Goal: Task Accomplishment & Management: Complete application form

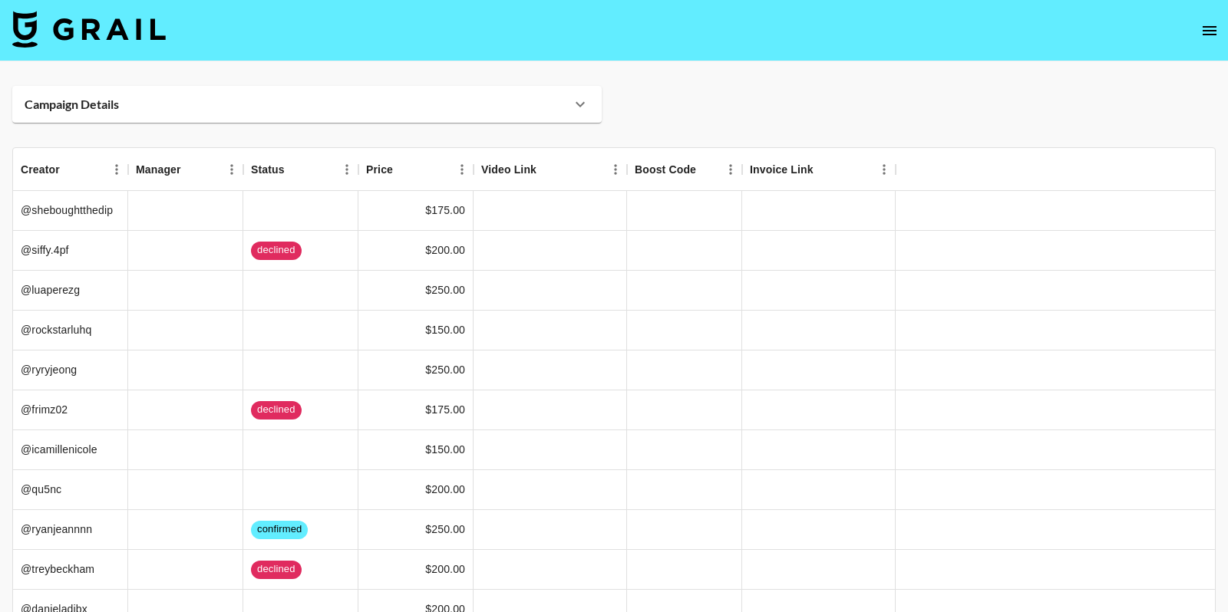
scroll to position [116, 0]
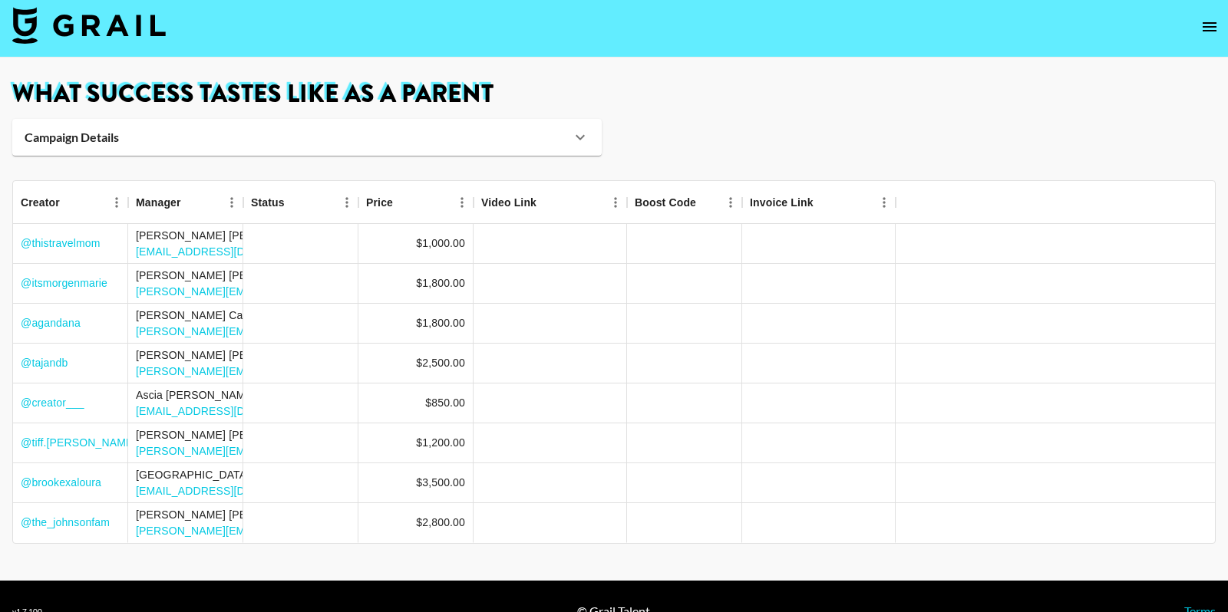
scroll to position [5, 0]
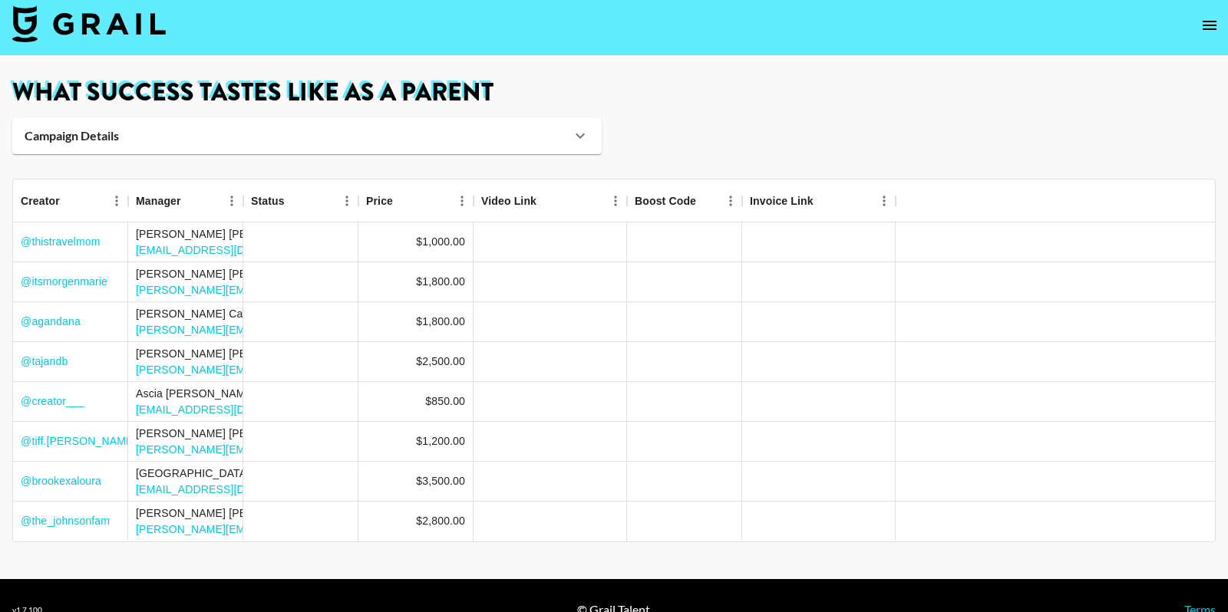
click at [84, 35] on img at bounding box center [88, 23] width 153 height 37
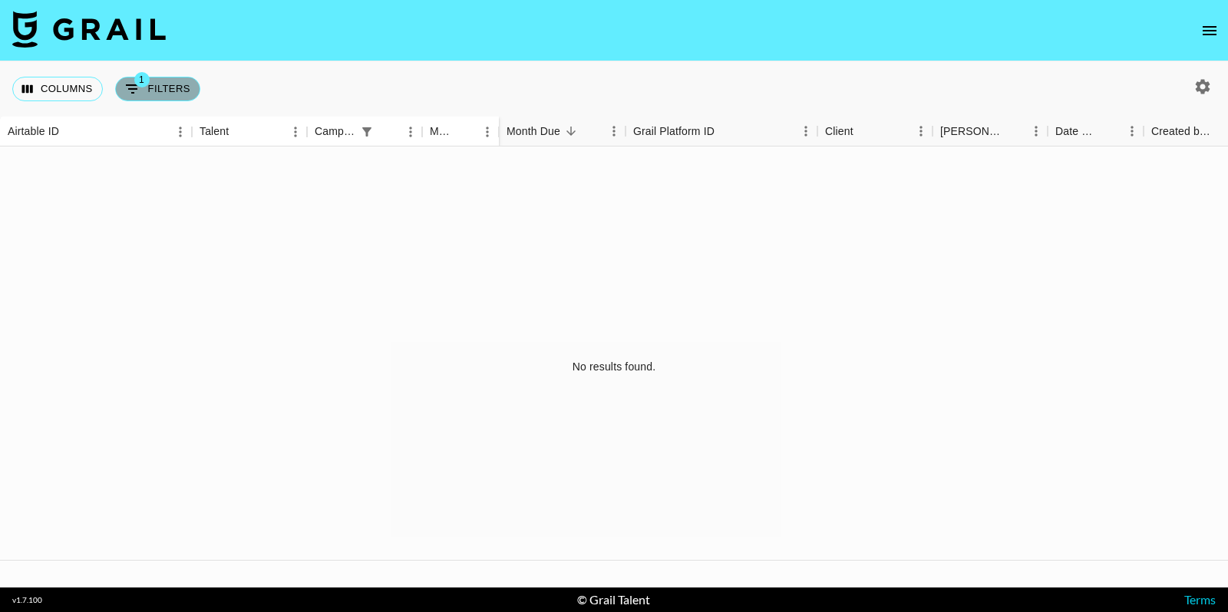
click at [181, 93] on button "1 Filters" at bounding box center [157, 89] width 85 height 25
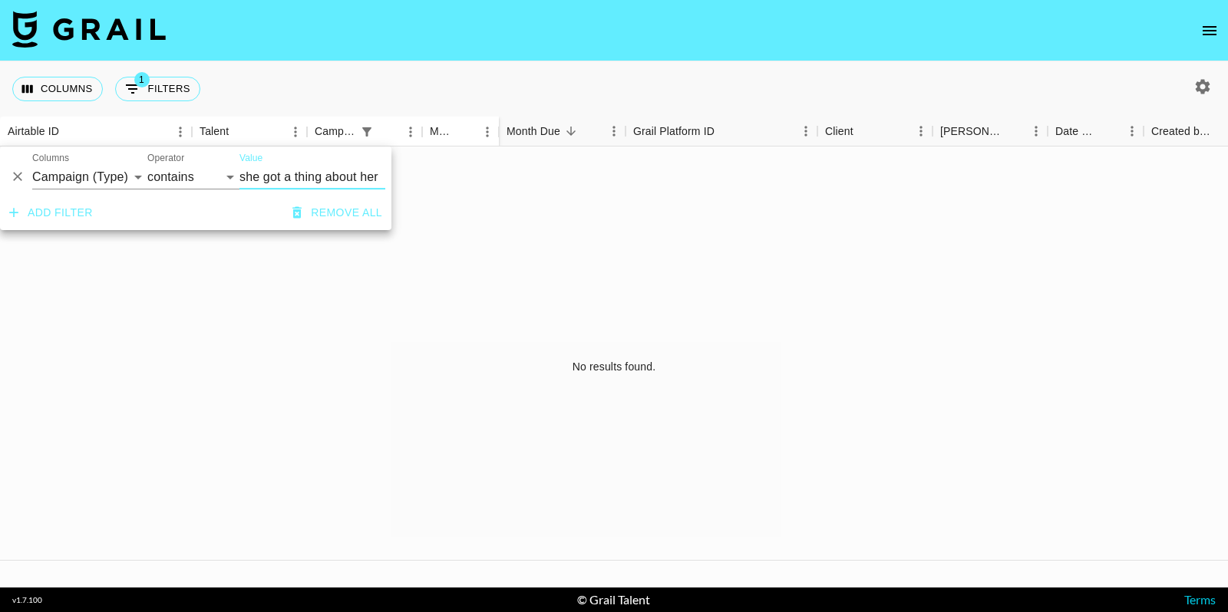
click at [289, 182] on input "she got a thing about her" at bounding box center [312, 177] width 146 height 25
click at [130, 165] on select "Airtable ID Talent Campaign (Type) Manager Grail Platform ID Client Booker Date…" at bounding box center [89, 177] width 115 height 25
select select "clientId"
click at [32, 165] on select "Airtable ID Talent Campaign (Type) Manager Grail Platform ID Client Booker Date…" at bounding box center [89, 177] width 115 height 25
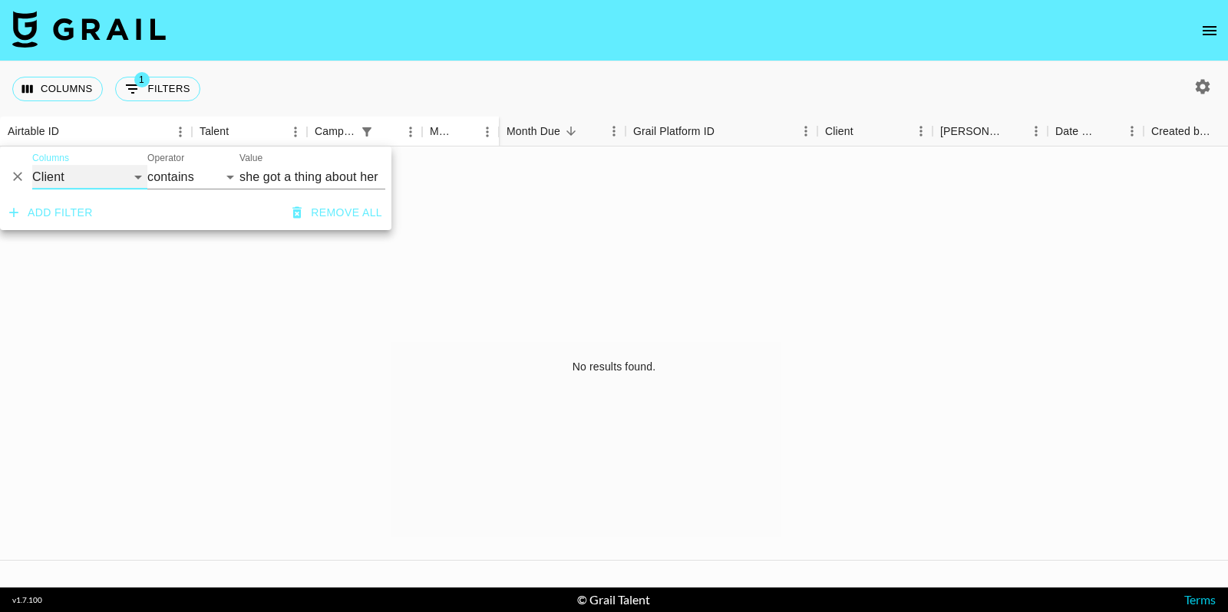
select select "is"
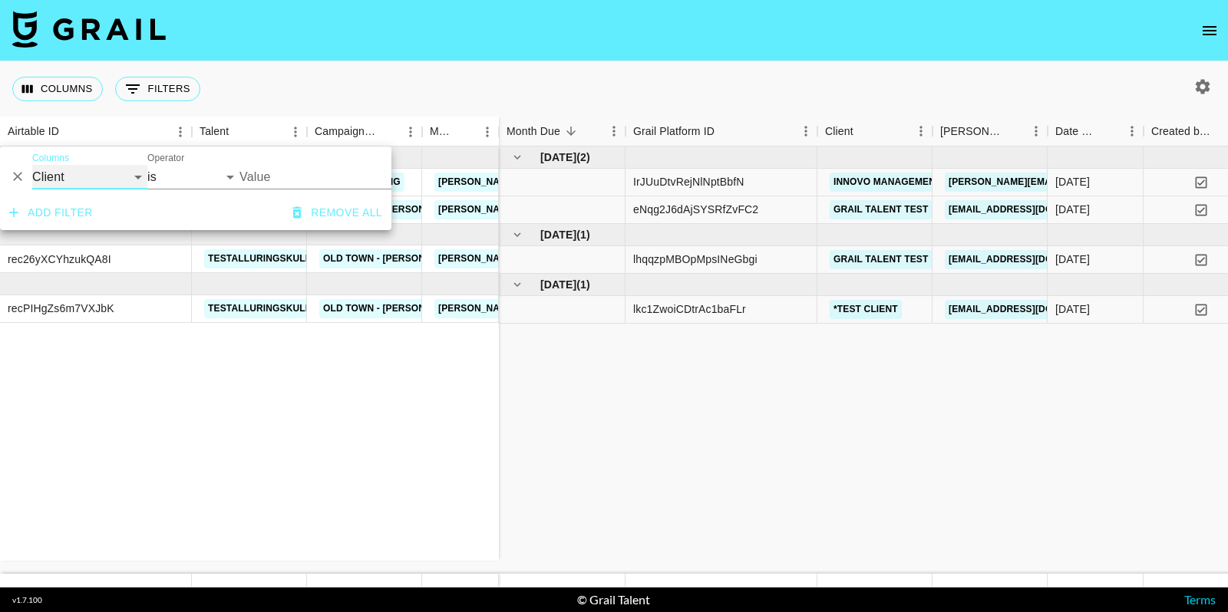
click at [120, 170] on select "Airtable ID Talent Campaign (Type) Manager Grail Platform ID Client Booker Date…" at bounding box center [89, 177] width 115 height 25
select select "bookerId"
click at [32, 165] on select "Airtable ID Talent Campaign (Type) Manager Grail Platform ID Client Booker Date…" at bounding box center [89, 177] width 115 height 25
click at [1196, 78] on icon "button" at bounding box center [1202, 87] width 18 height 18
select select "Jun '25"
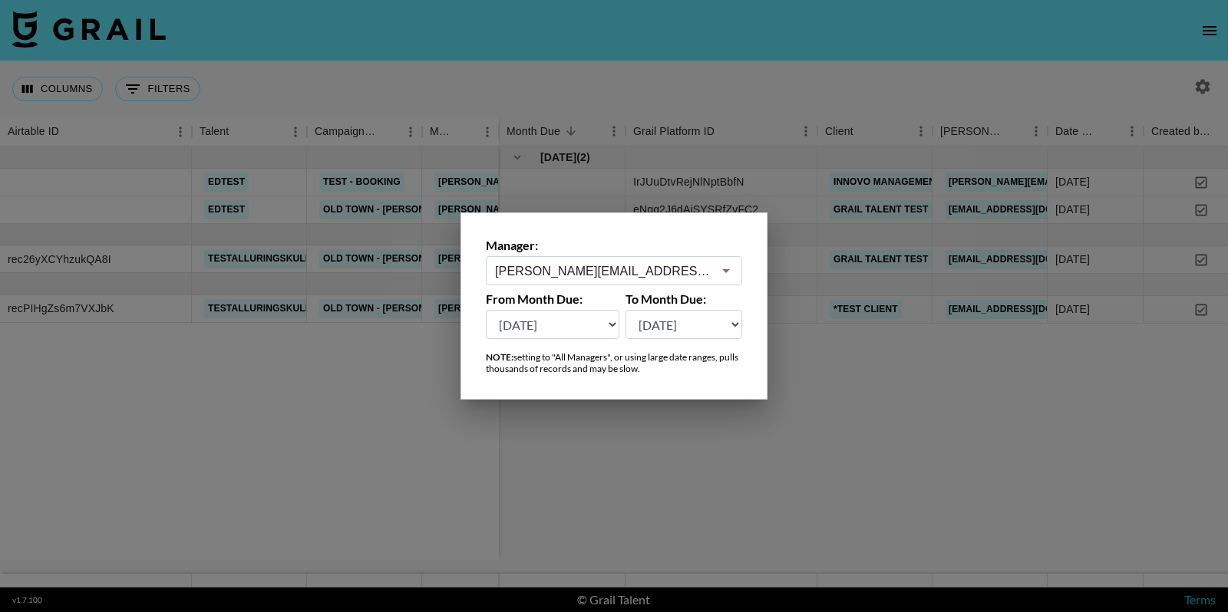
click at [691, 256] on div "ella@grail-talent.com ​" at bounding box center [614, 270] width 256 height 29
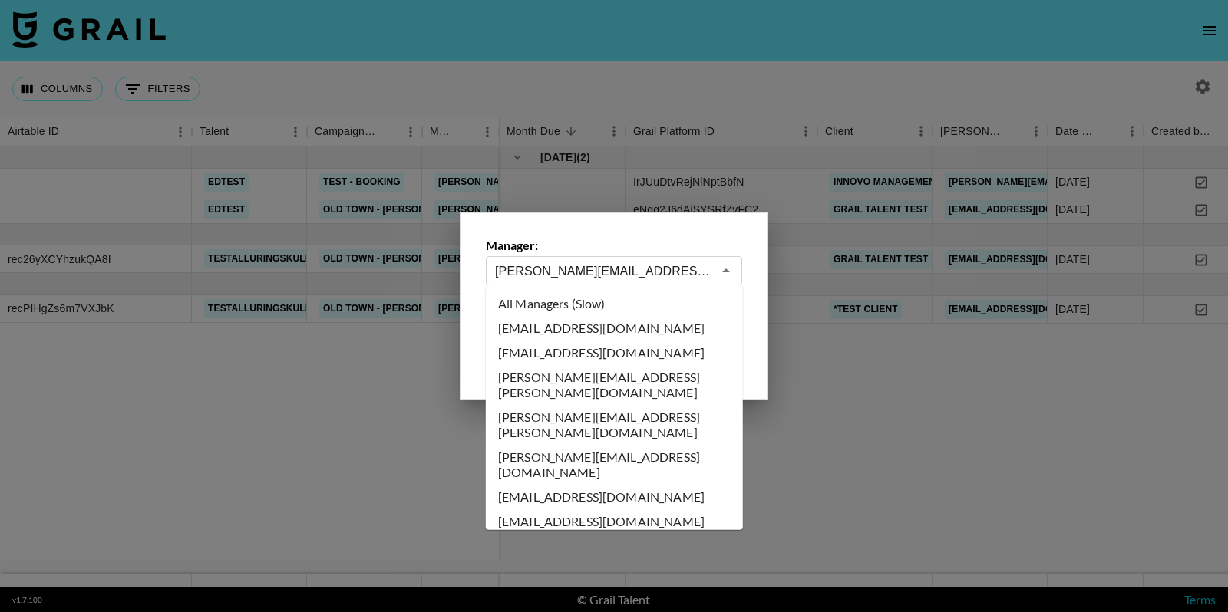
click at [580, 300] on li "All Managers (Slow)" at bounding box center [614, 304] width 257 height 25
type input "All Managers (Slow)"
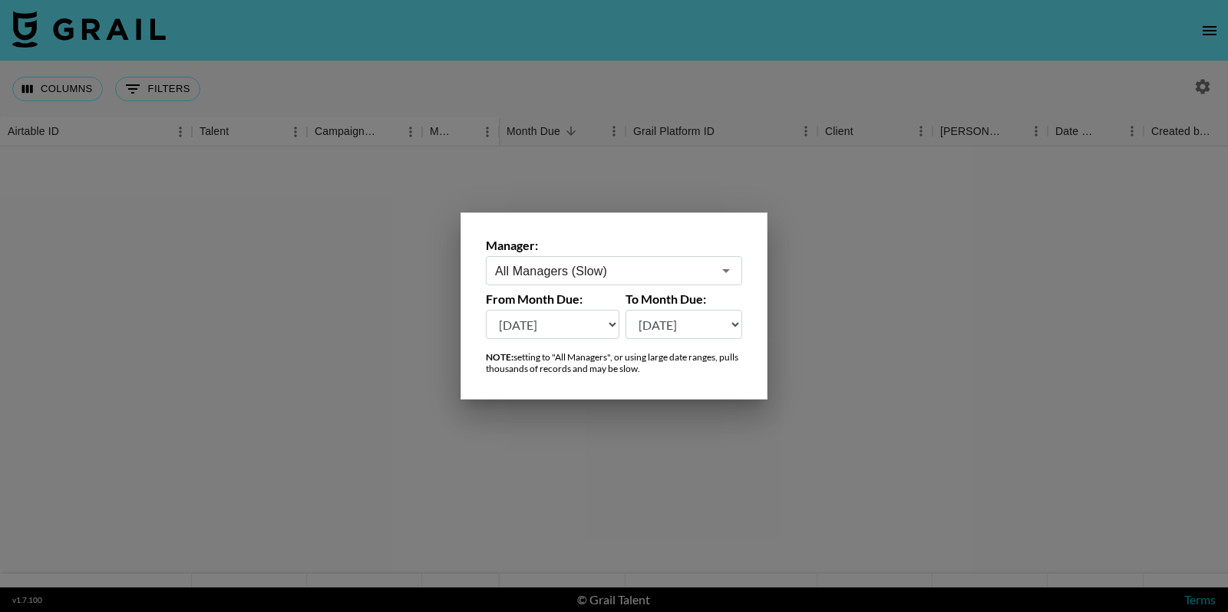
click at [353, 71] on div at bounding box center [614, 306] width 1228 height 612
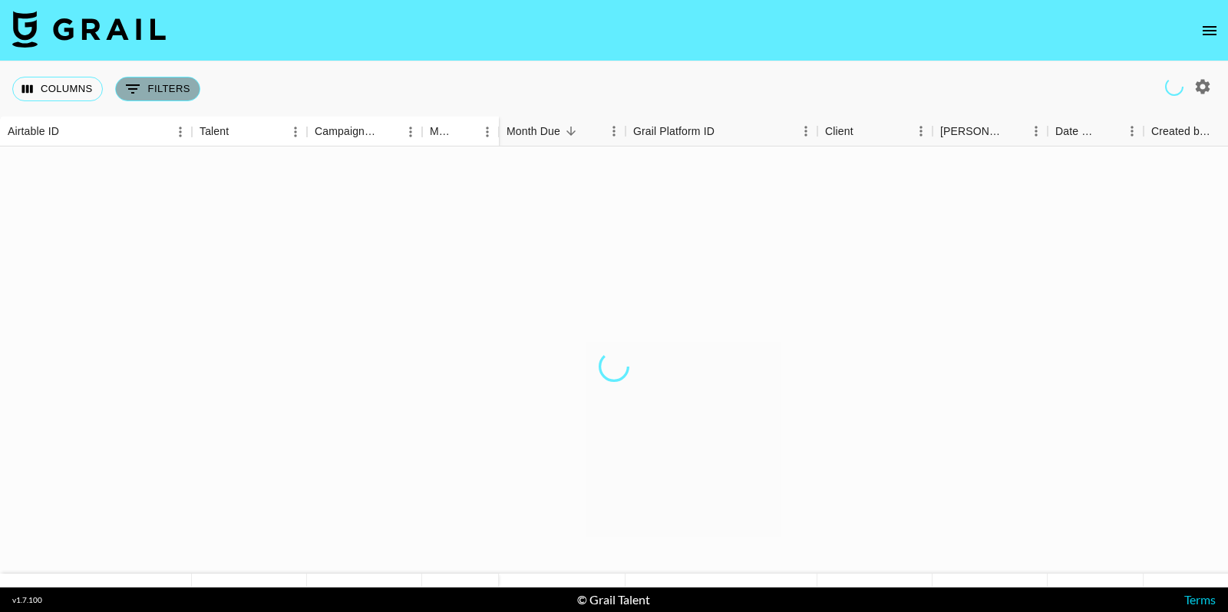
click at [154, 90] on button "0 Filters" at bounding box center [157, 89] width 85 height 25
select select "bookerId"
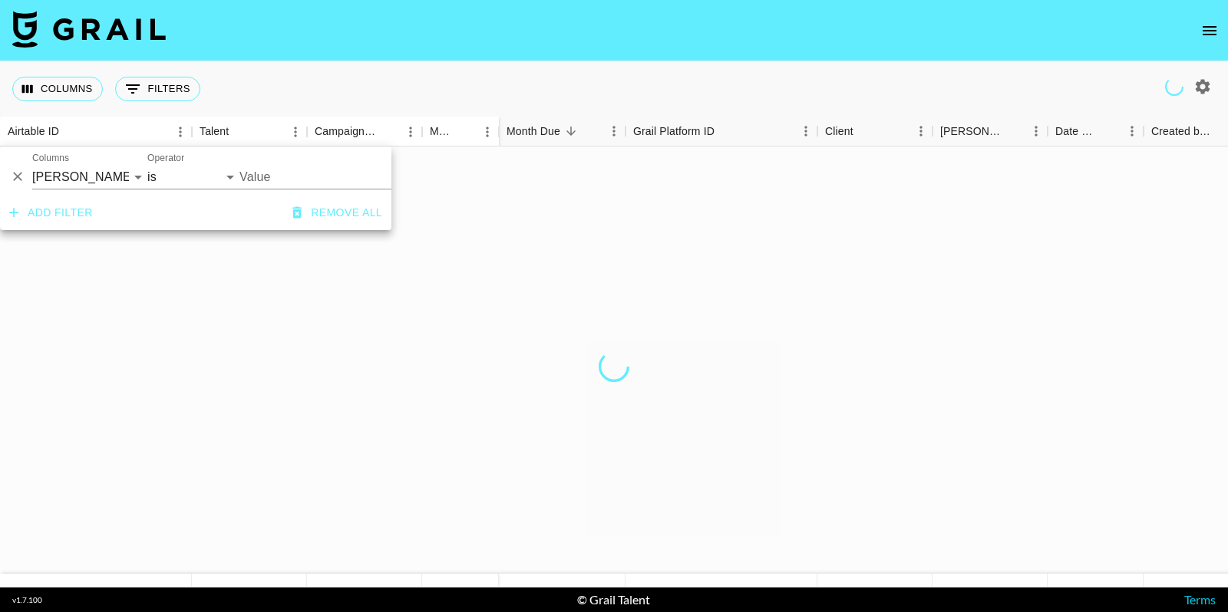
click at [308, 181] on input "Value" at bounding box center [342, 177] width 207 height 24
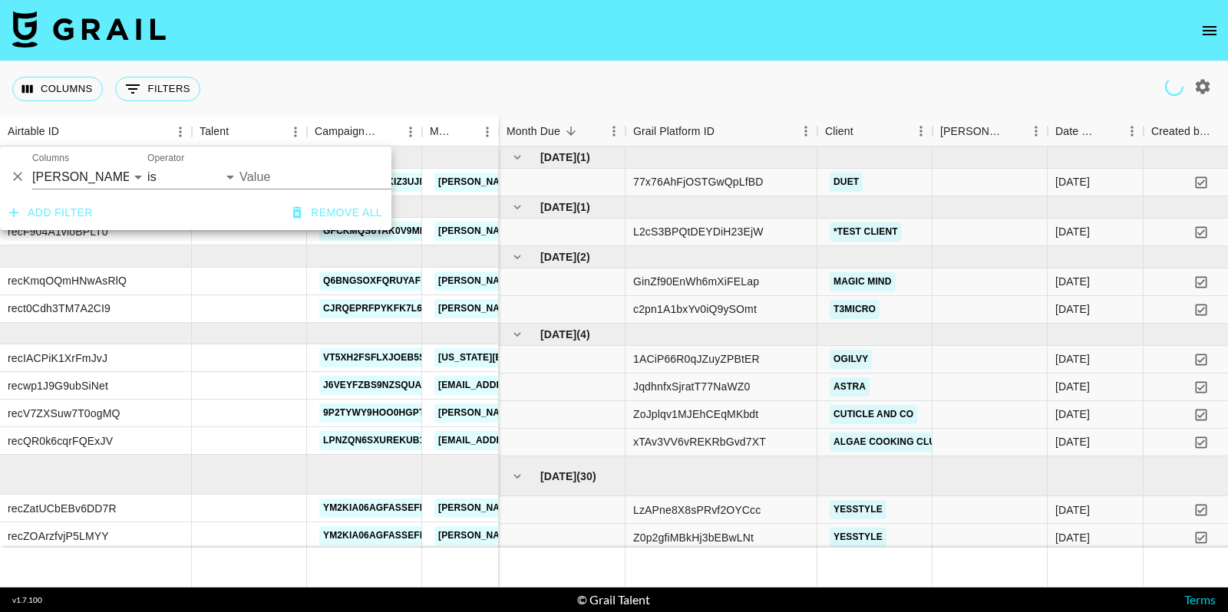
click at [266, 167] on input "Value" at bounding box center [342, 177] width 207 height 24
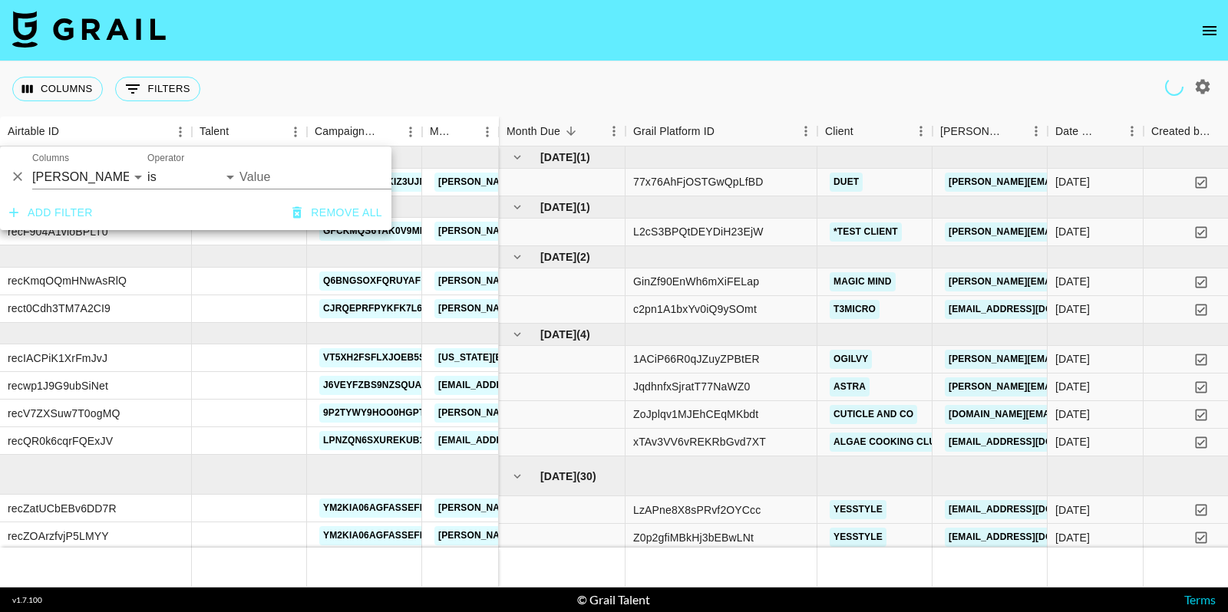
click at [317, 179] on input "Value" at bounding box center [342, 177] width 207 height 24
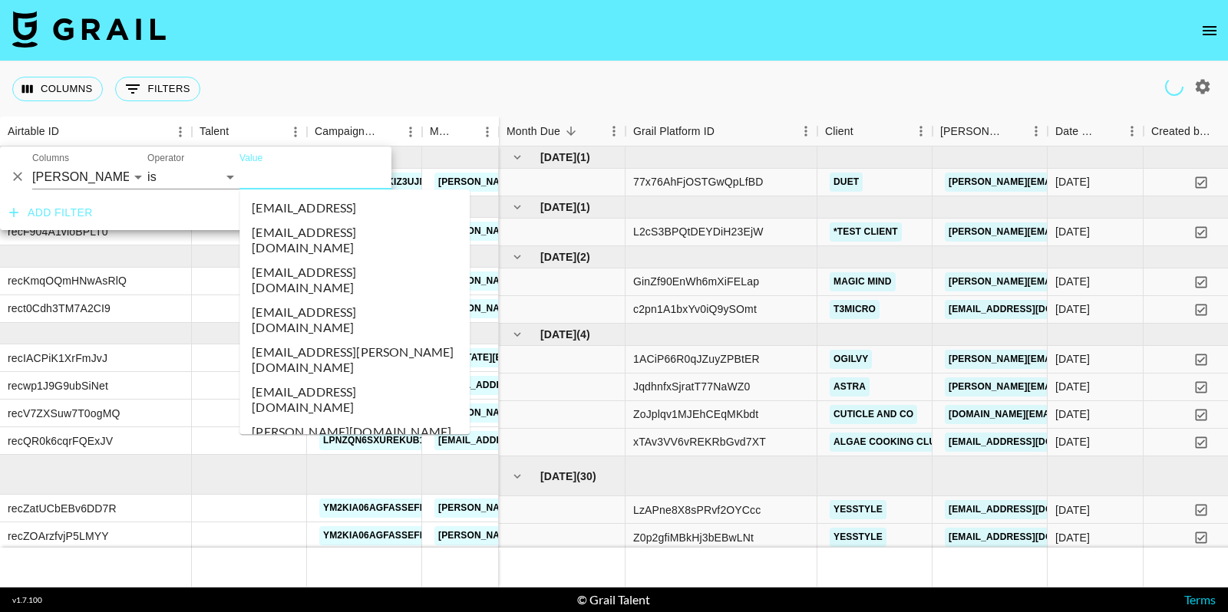
paste input "agsell@nurturelife.com"
type input "agsell@nurturelife.com"
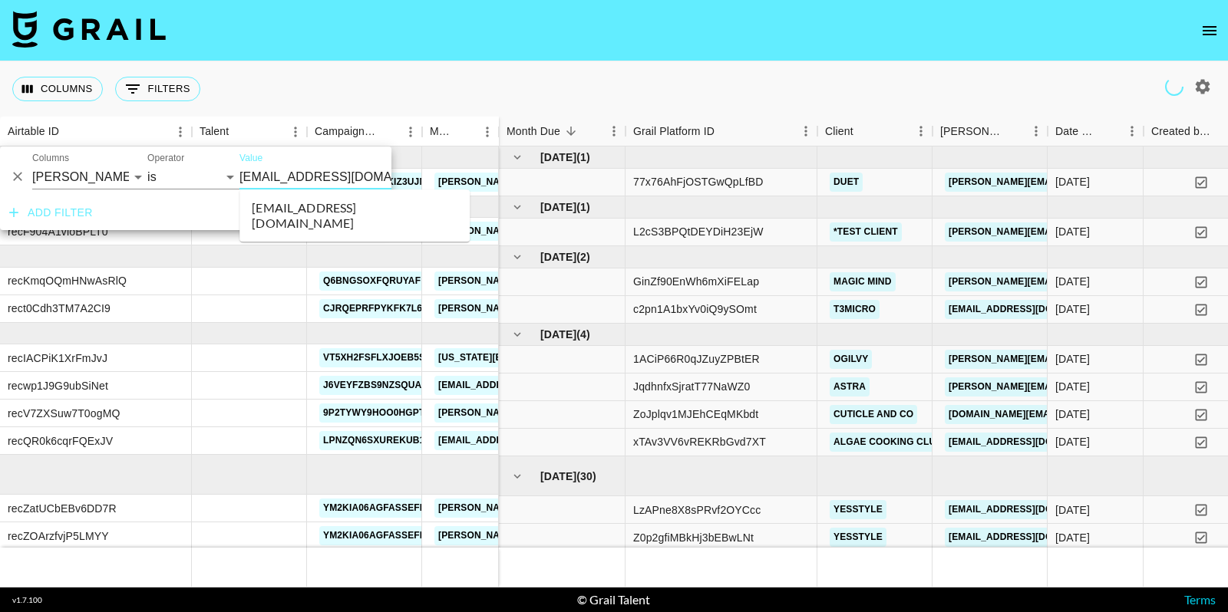
click at [321, 206] on li "agsell@nurturelife.com" at bounding box center [354, 216] width 230 height 40
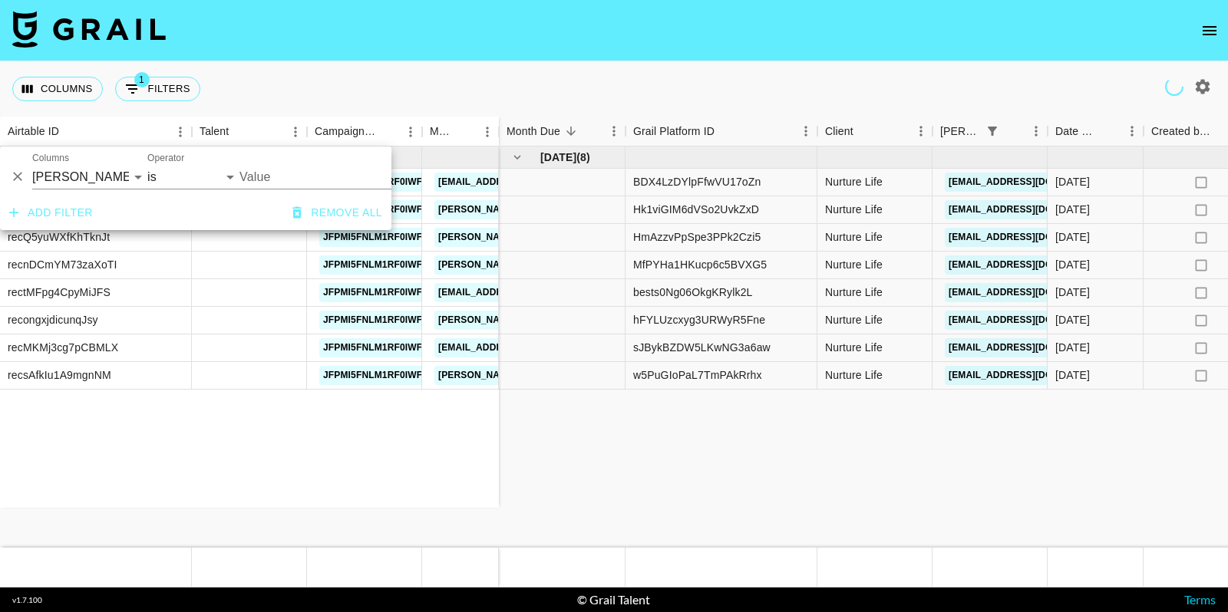
type input "agsell@nurturelife.com"
click at [854, 27] on nav at bounding box center [614, 30] width 1228 height 61
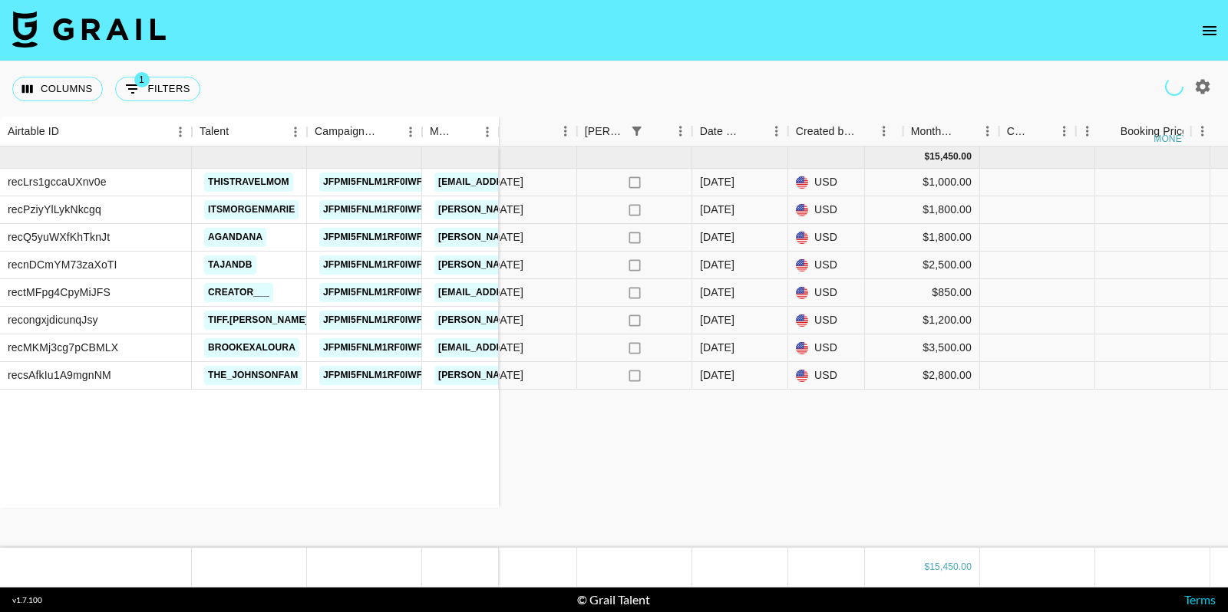
scroll to position [0, 239]
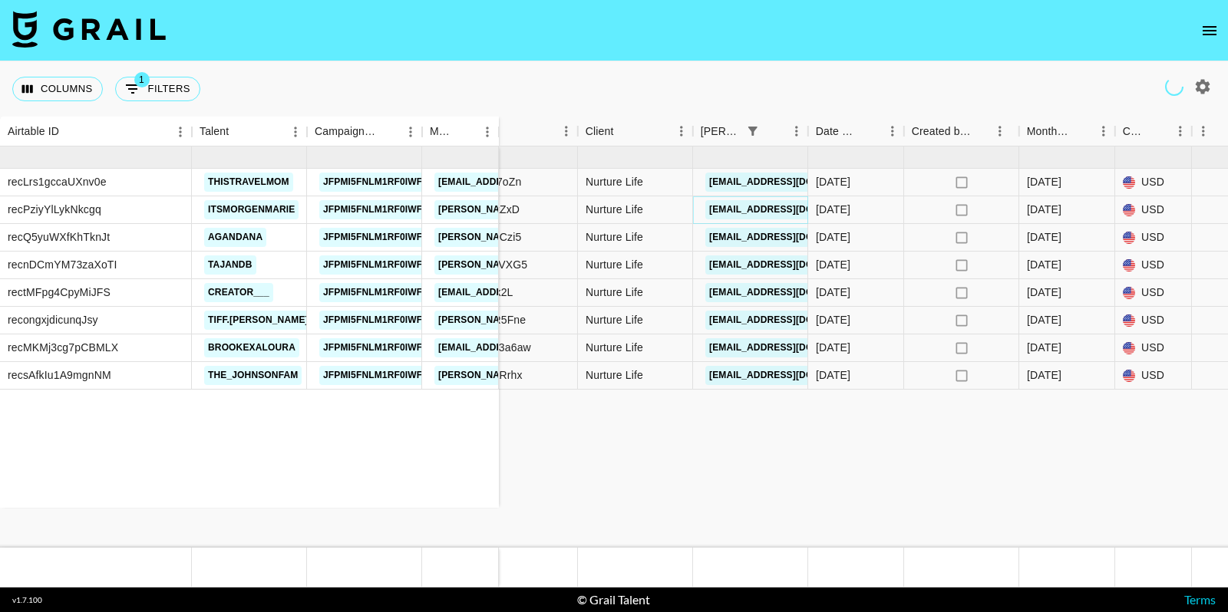
click at [775, 216] on link "agsell@nurturelife.com" at bounding box center [791, 209] width 172 height 19
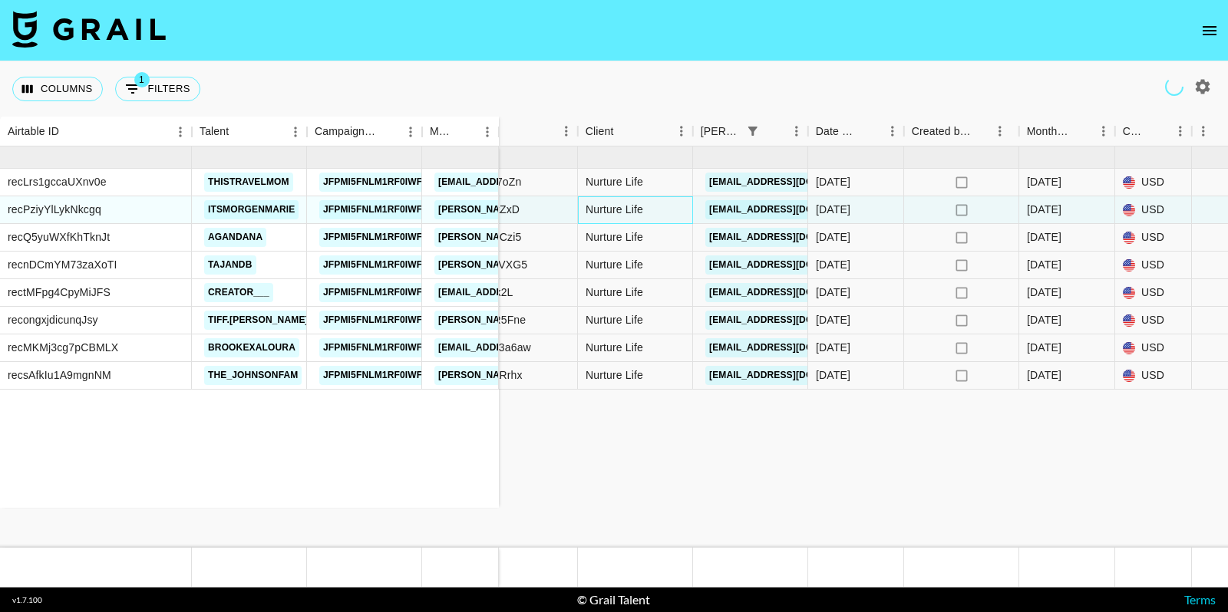
click at [610, 212] on div "Nurture Life" at bounding box center [635, 210] width 115 height 28
copy div "Nurture Life"
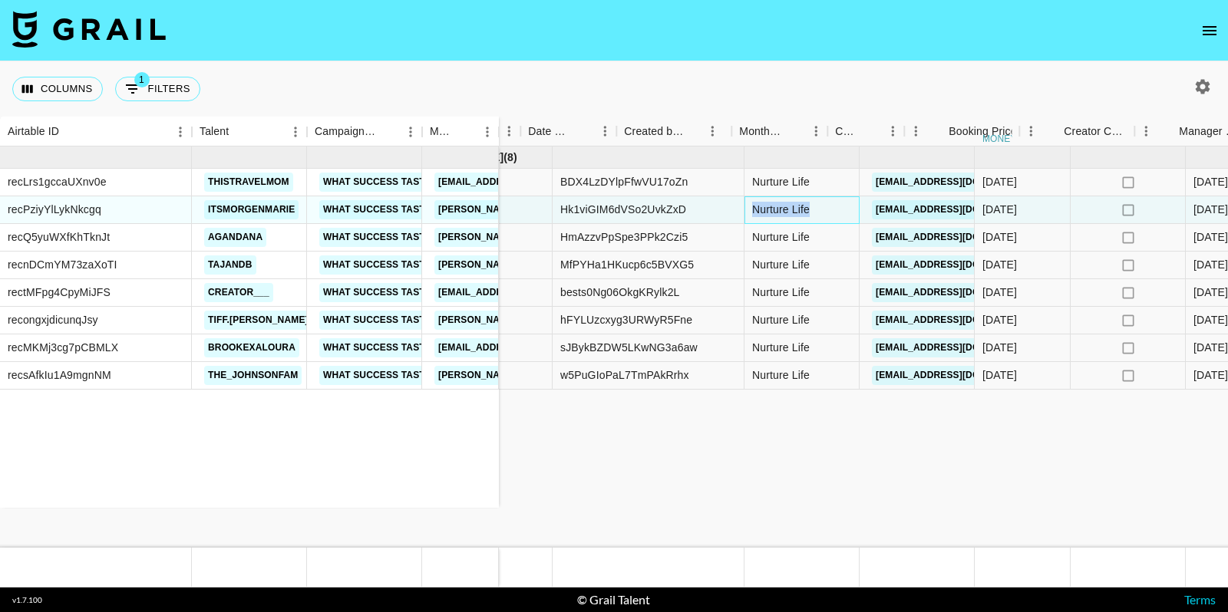
scroll to position [0, 0]
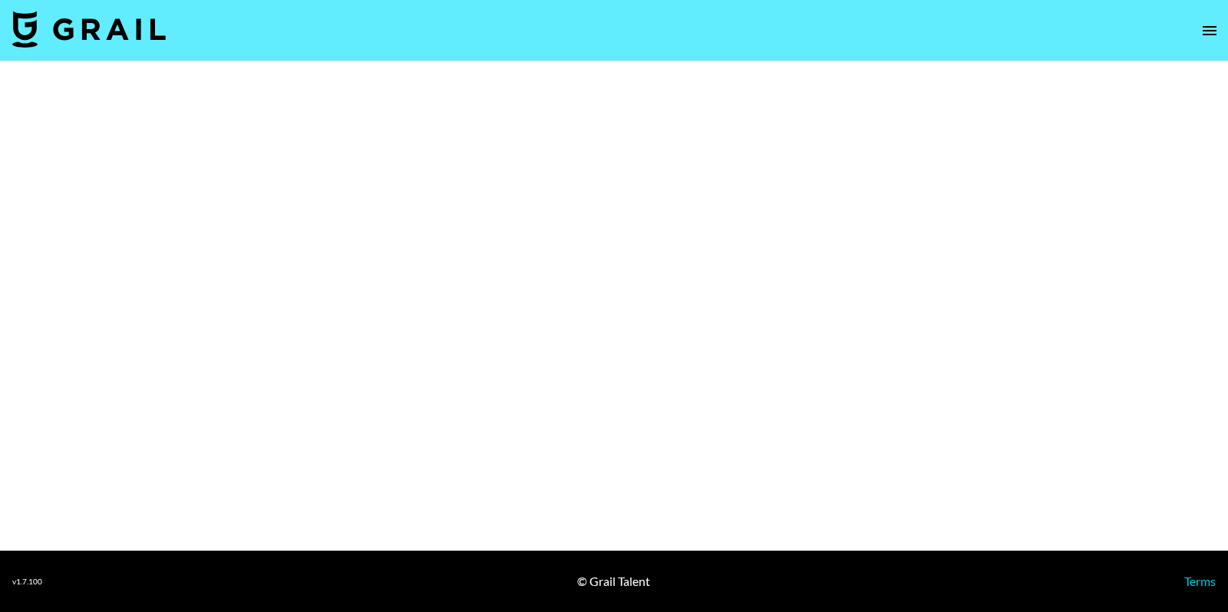
select select "Brand"
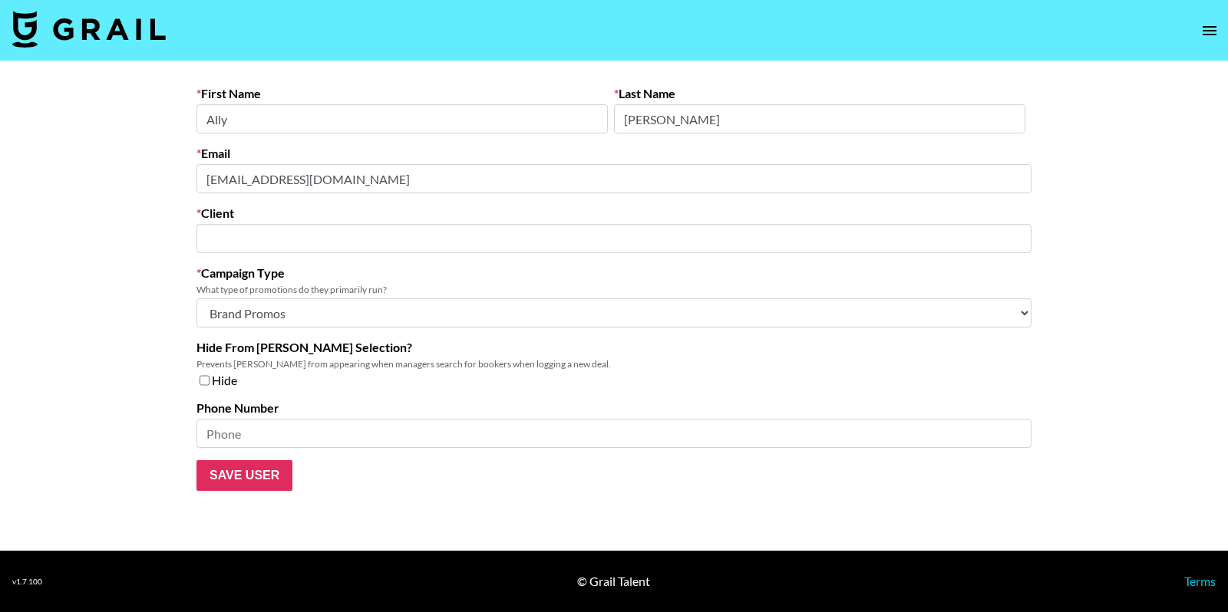
click at [302, 239] on input "text" at bounding box center [614, 239] width 816 height 18
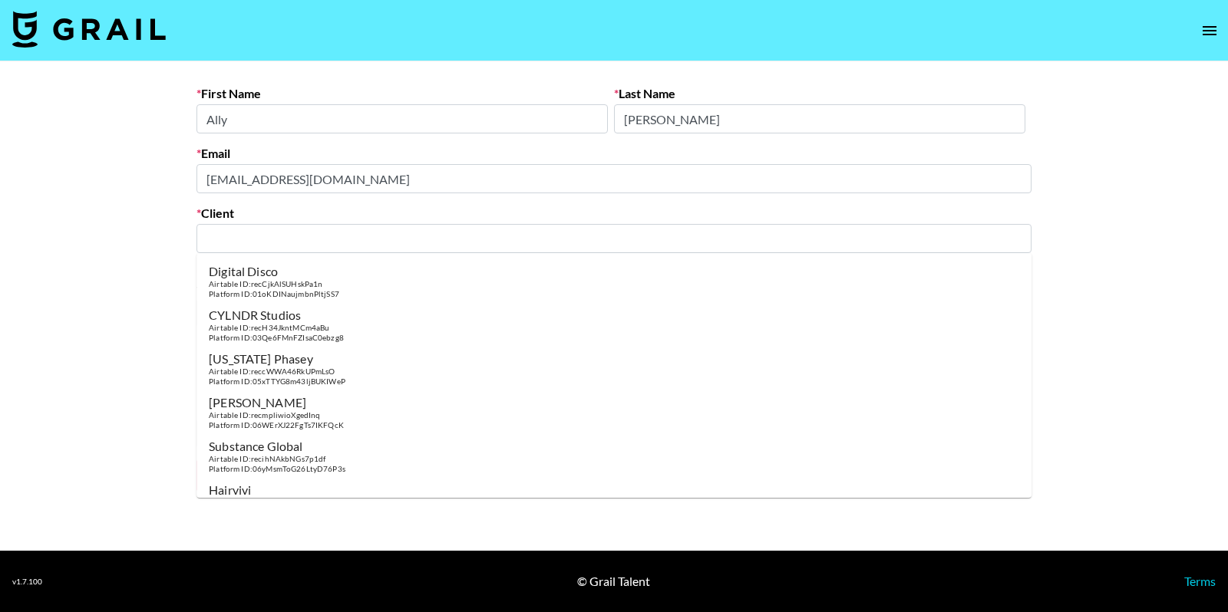
paste input "Nurture Life"
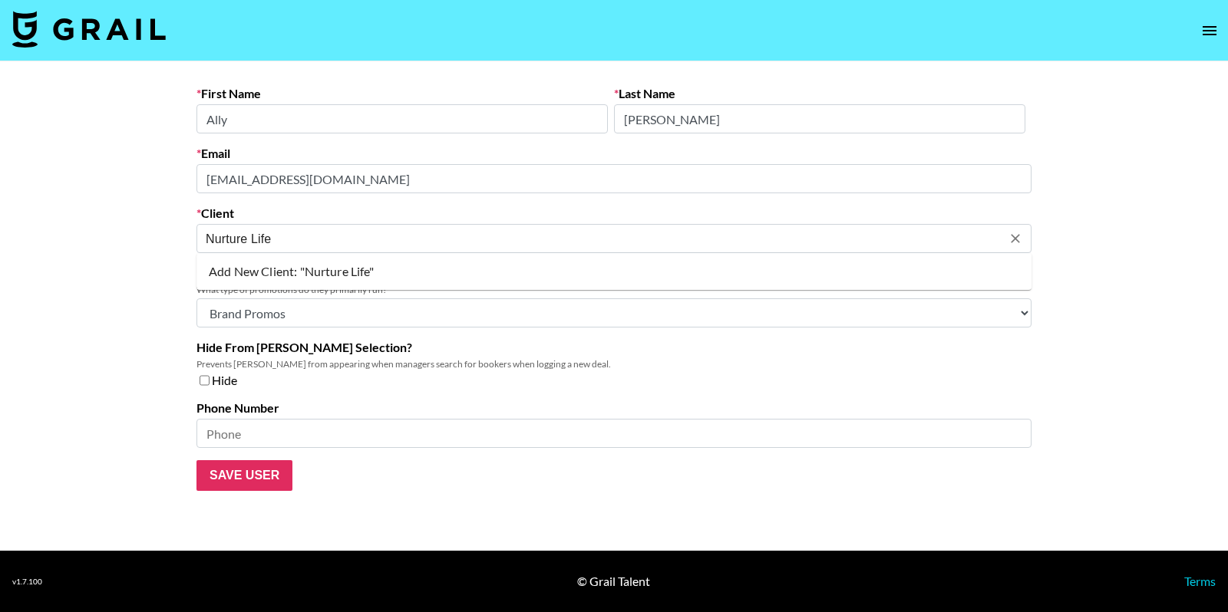
click at [334, 265] on li "Add New Client: "Nurture Life"" at bounding box center [613, 271] width 835 height 25
click at [256, 481] on input "Save User" at bounding box center [244, 475] width 96 height 31
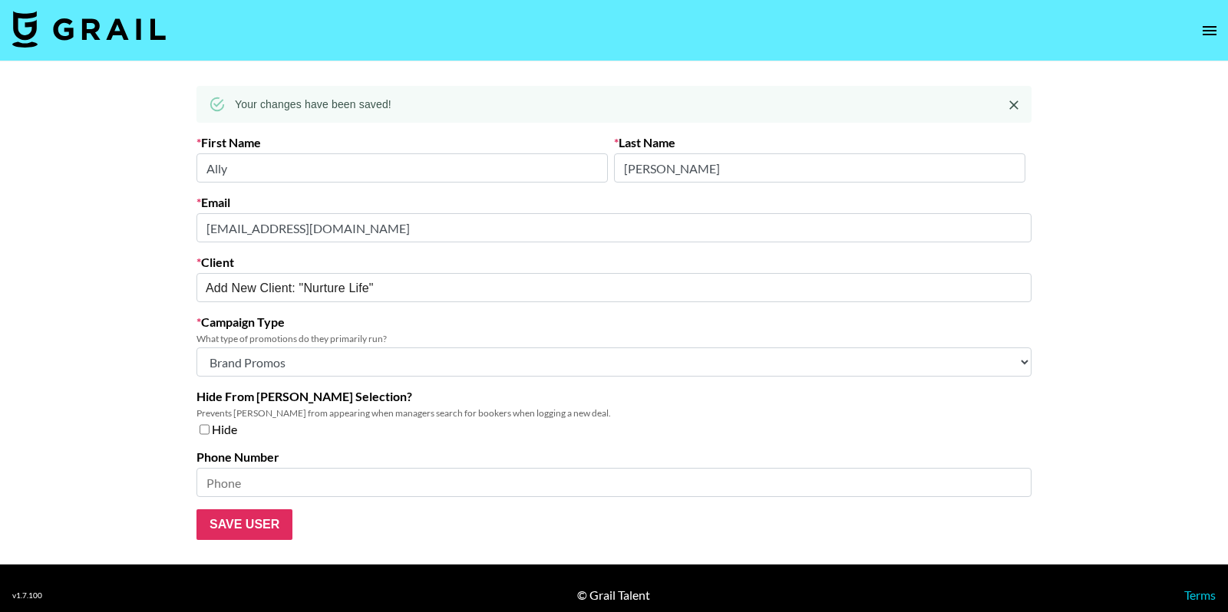
type input "Nurture Life"
click at [255, 523] on input "Save User" at bounding box center [244, 525] width 96 height 31
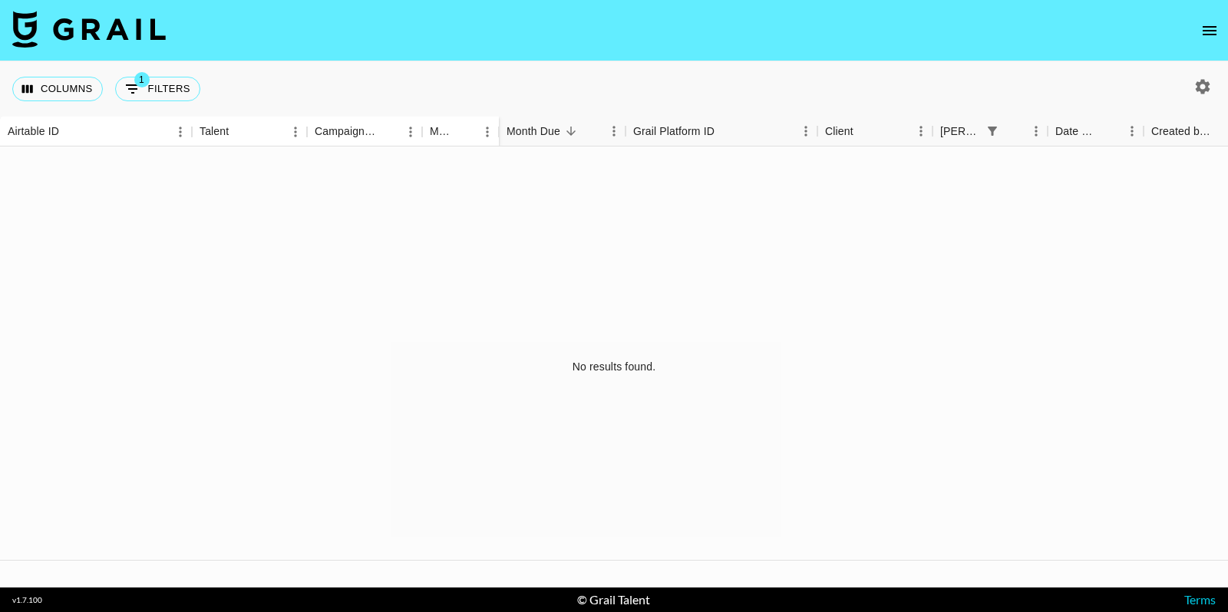
click at [1191, 84] on button "button" at bounding box center [1202, 87] width 26 height 26
click at [1200, 75] on button "button" at bounding box center [1202, 87] width 26 height 26
select select "[DATE]"
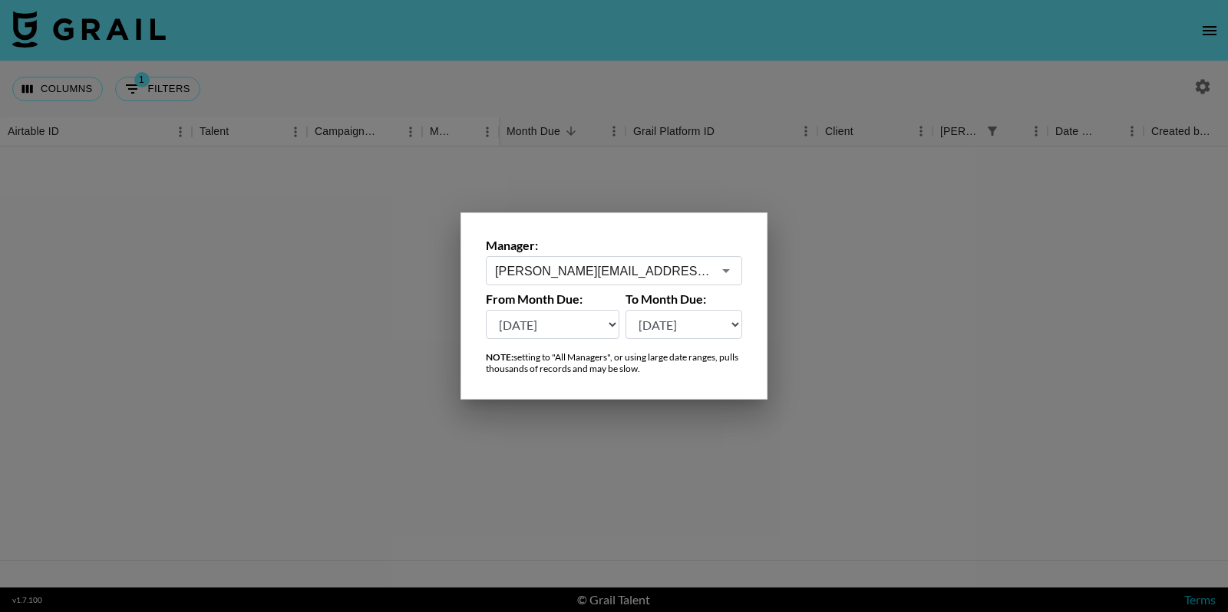
click at [715, 273] on button "Open" at bounding box center [725, 270] width 21 height 21
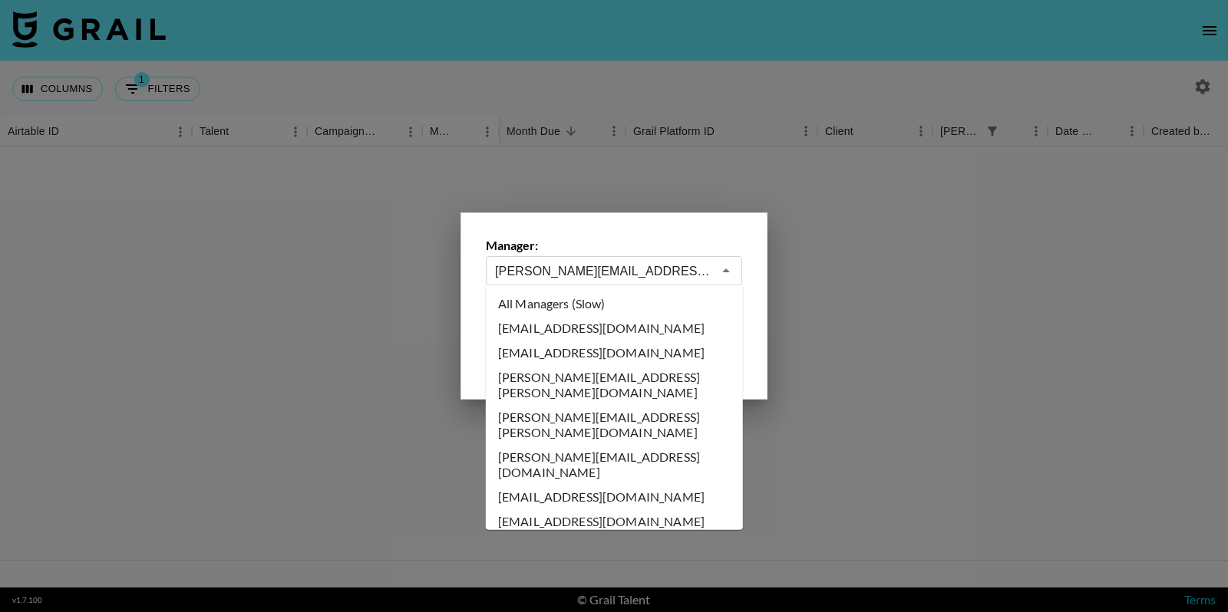
click at [571, 296] on li "All Managers (Slow)" at bounding box center [614, 304] width 257 height 25
type input "All Managers (Slow)"
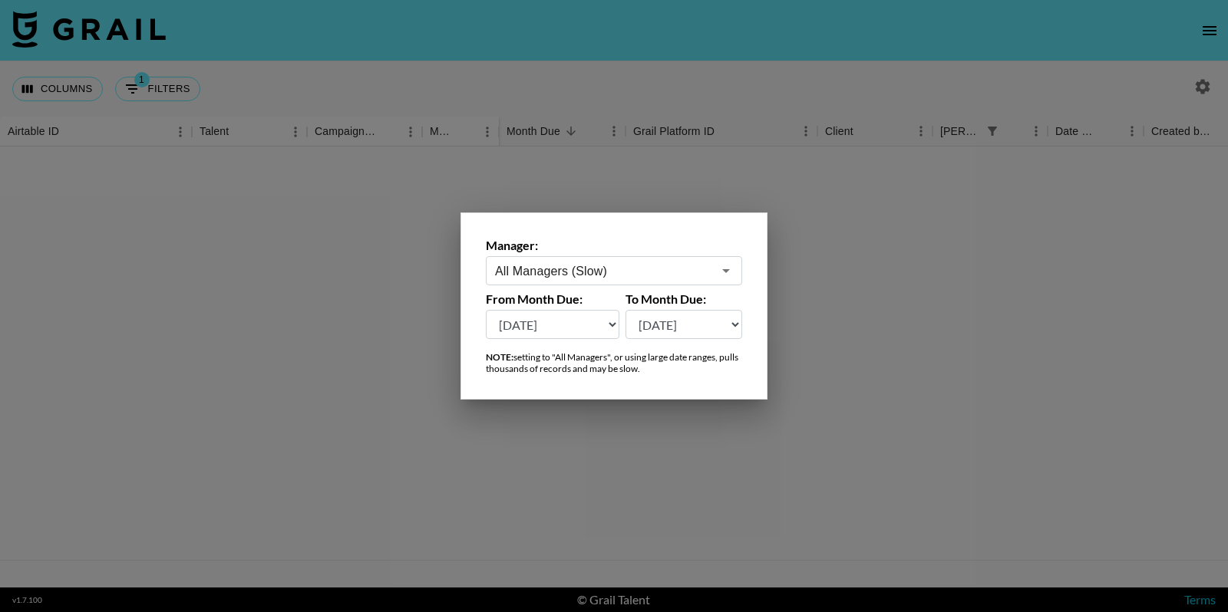
click at [615, 45] on div at bounding box center [614, 306] width 1228 height 612
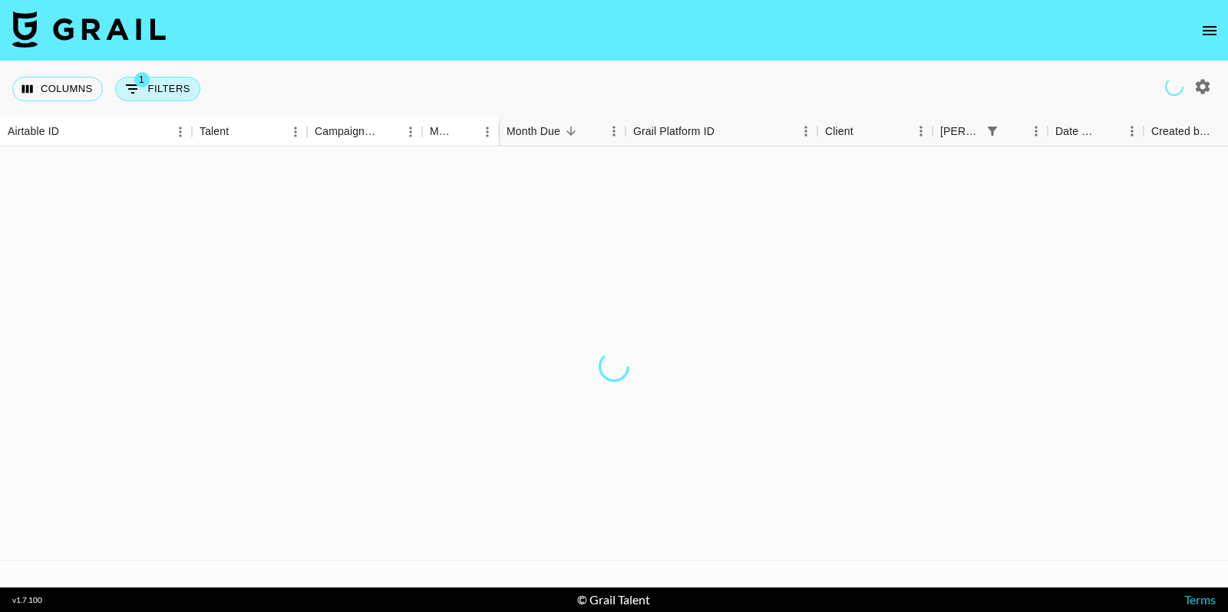
click at [160, 81] on button "1 Filters" at bounding box center [157, 89] width 85 height 25
select select "bookerId"
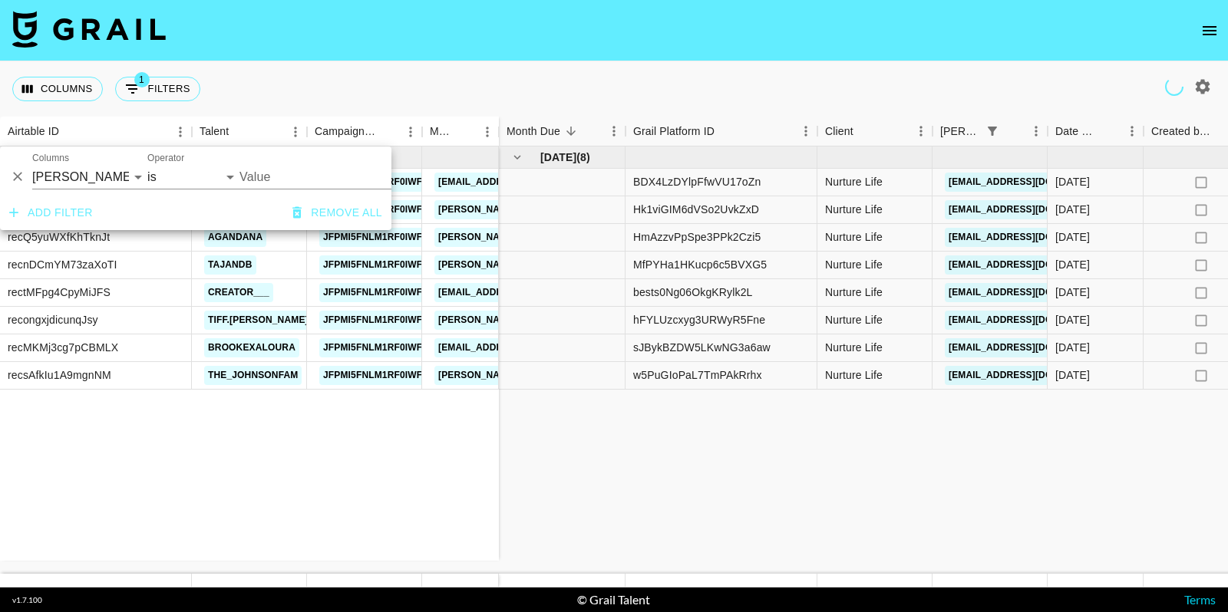
type input "[EMAIL_ADDRESS][DOMAIN_NAME]"
click at [595, 68] on div "Columns 1 Filters + Booking" at bounding box center [614, 88] width 1228 height 55
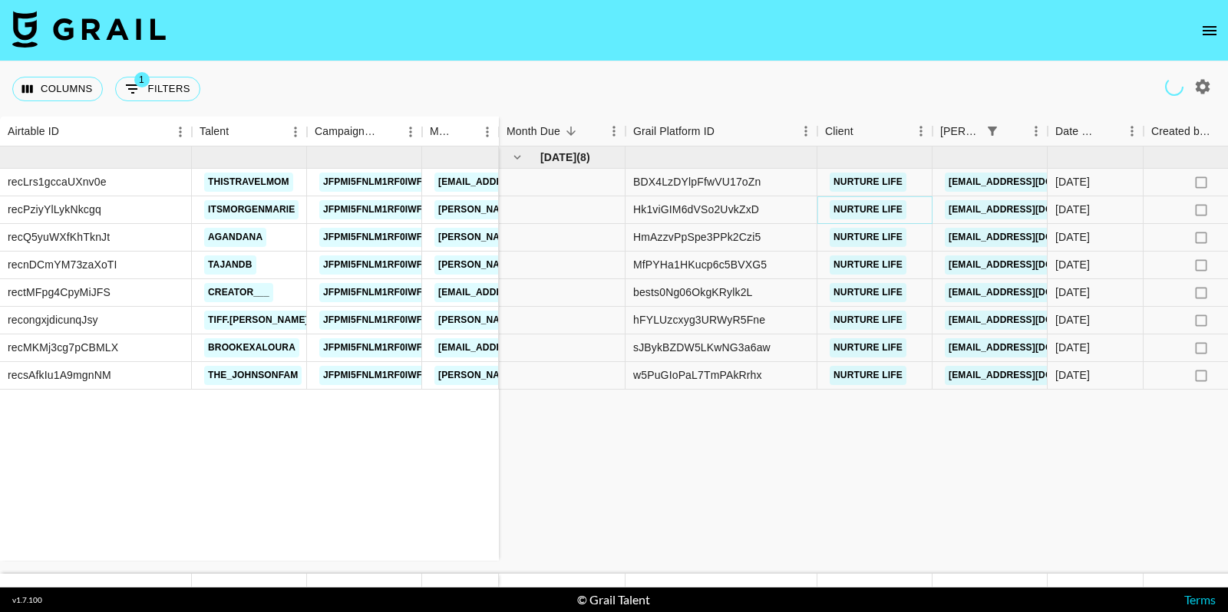
click at [877, 209] on link "Nurture Life" at bounding box center [868, 209] width 77 height 19
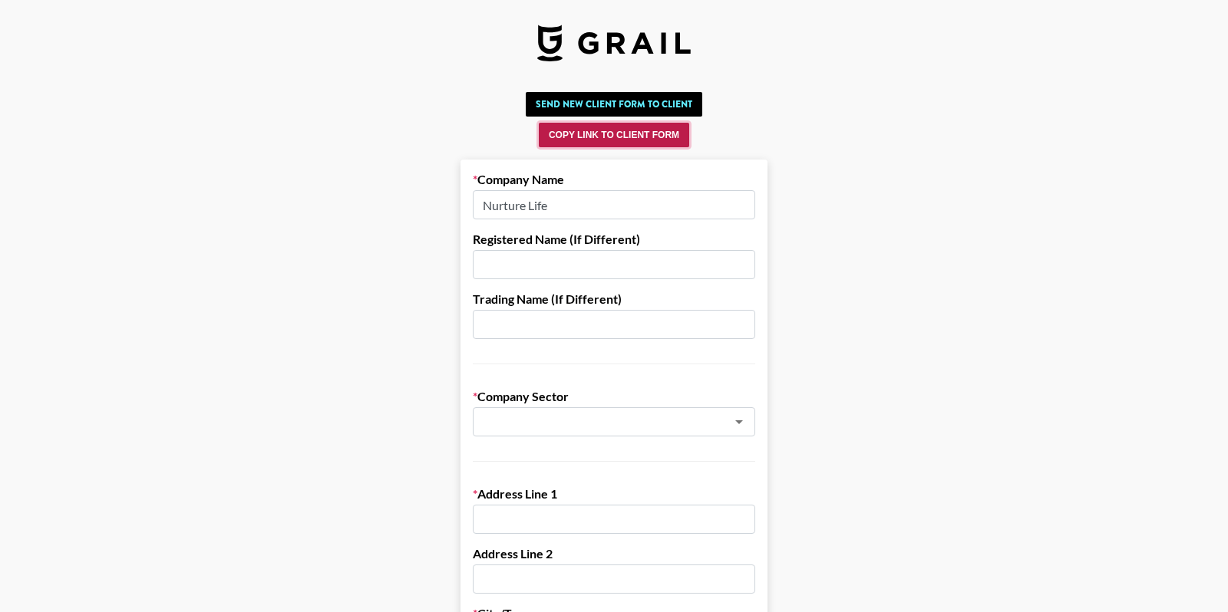
click at [622, 137] on button "Copy Link to Client Form" at bounding box center [614, 135] width 150 height 25
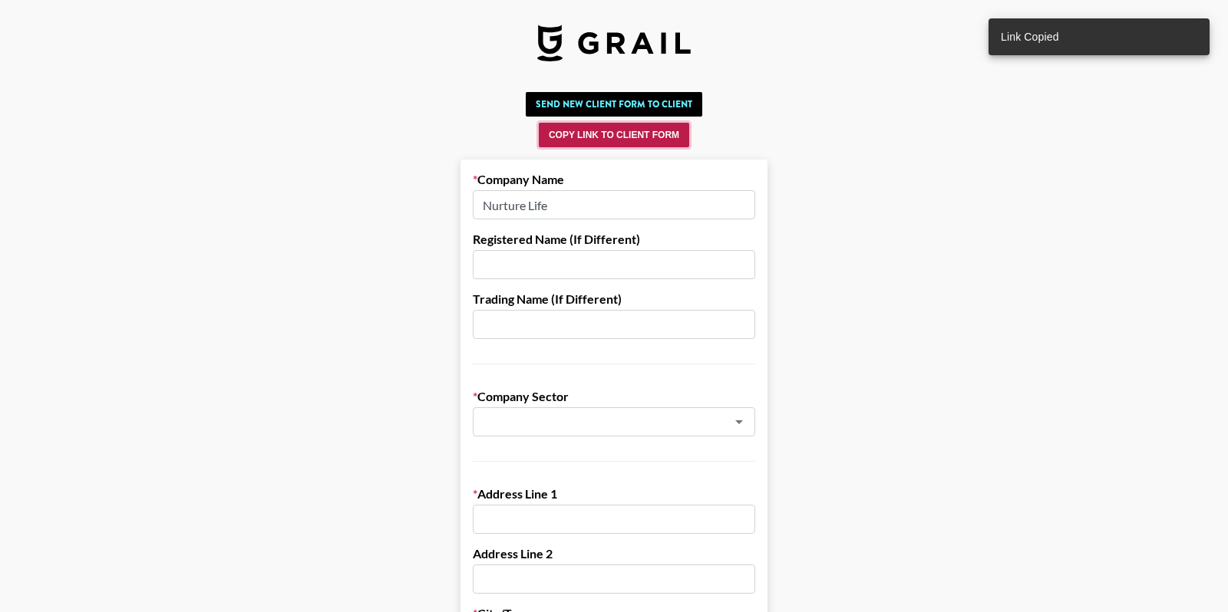
click at [635, 137] on button "Copy Link to Client Form" at bounding box center [614, 135] width 150 height 25
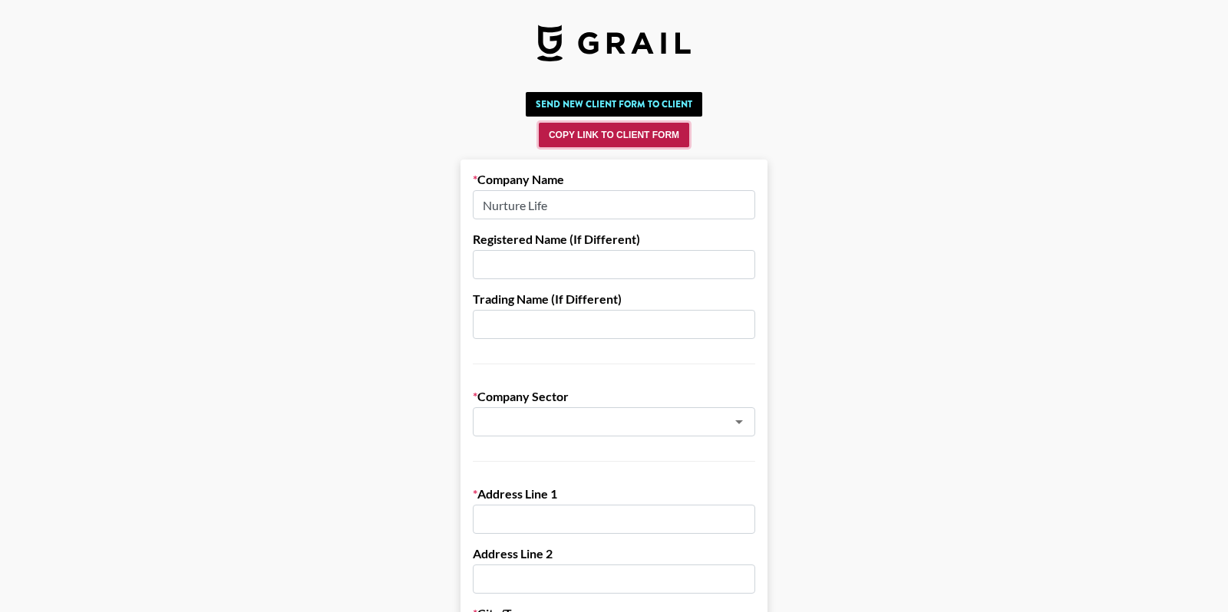
click at [605, 140] on button "Copy Link to Client Form" at bounding box center [614, 135] width 150 height 25
